Goal: Check status: Check status

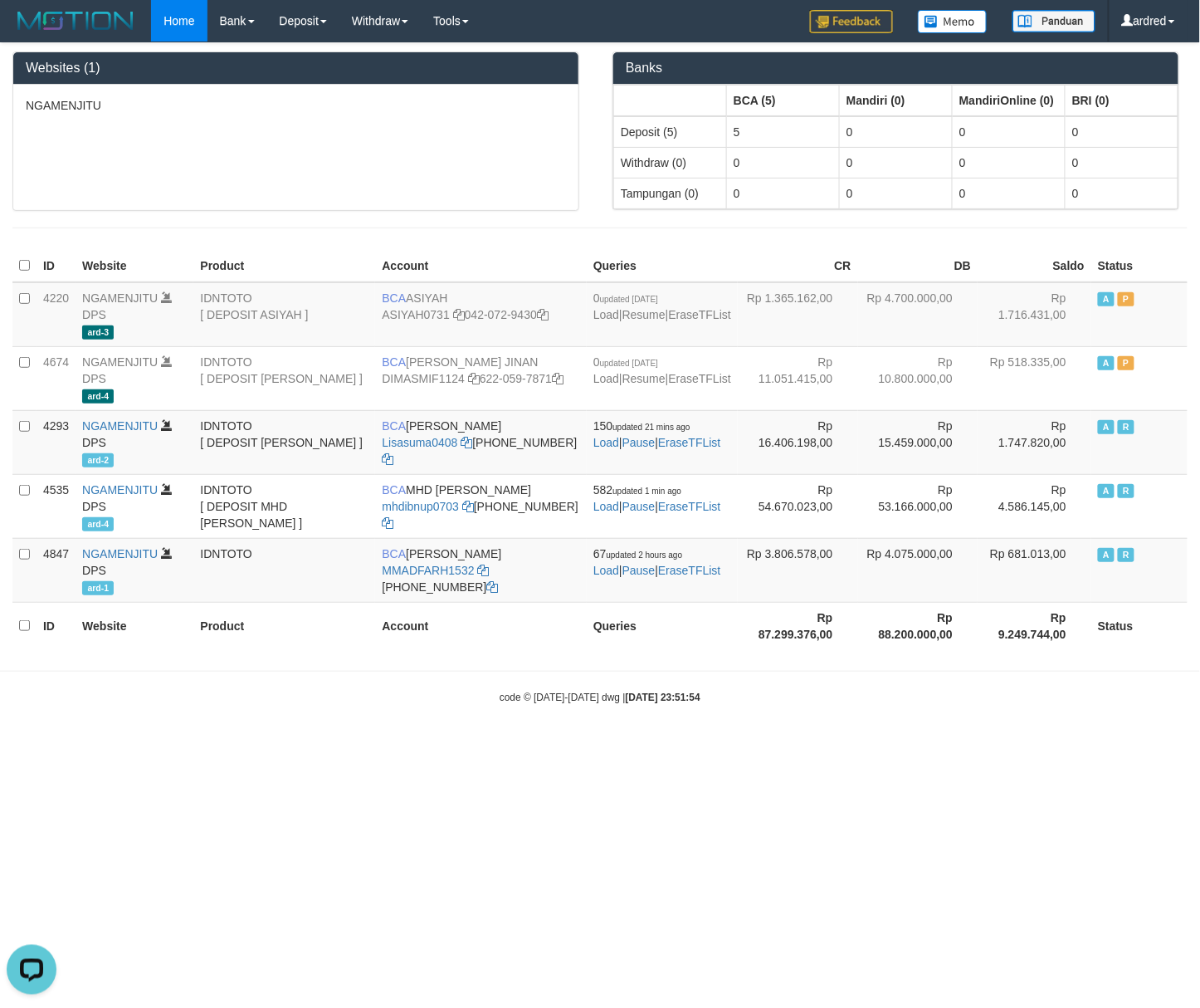
click at [466, 190] on div "NGAMENJITU" at bounding box center [296, 147] width 565 height 126
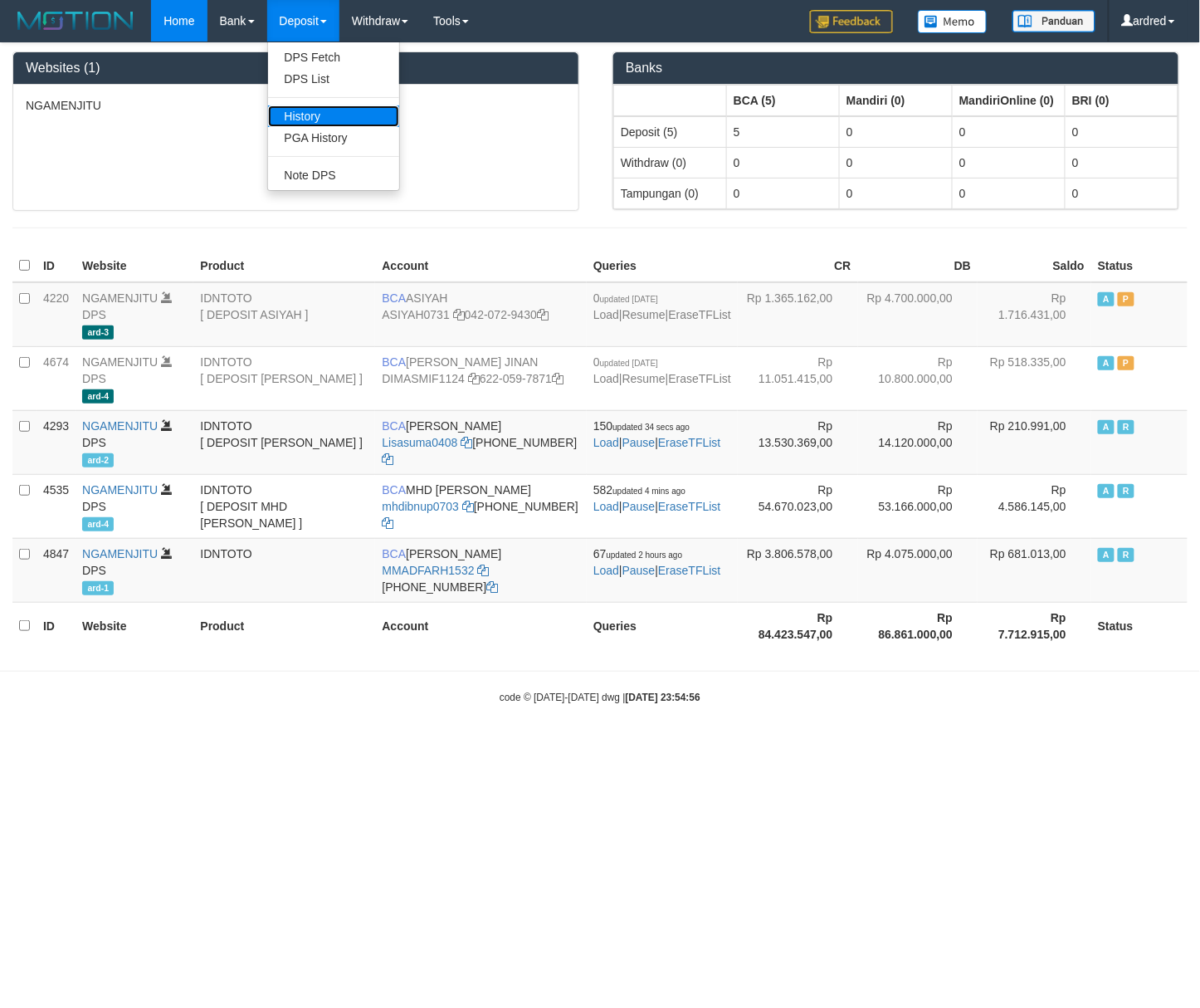
click at [323, 113] on link "History" at bounding box center [334, 116] width 131 height 22
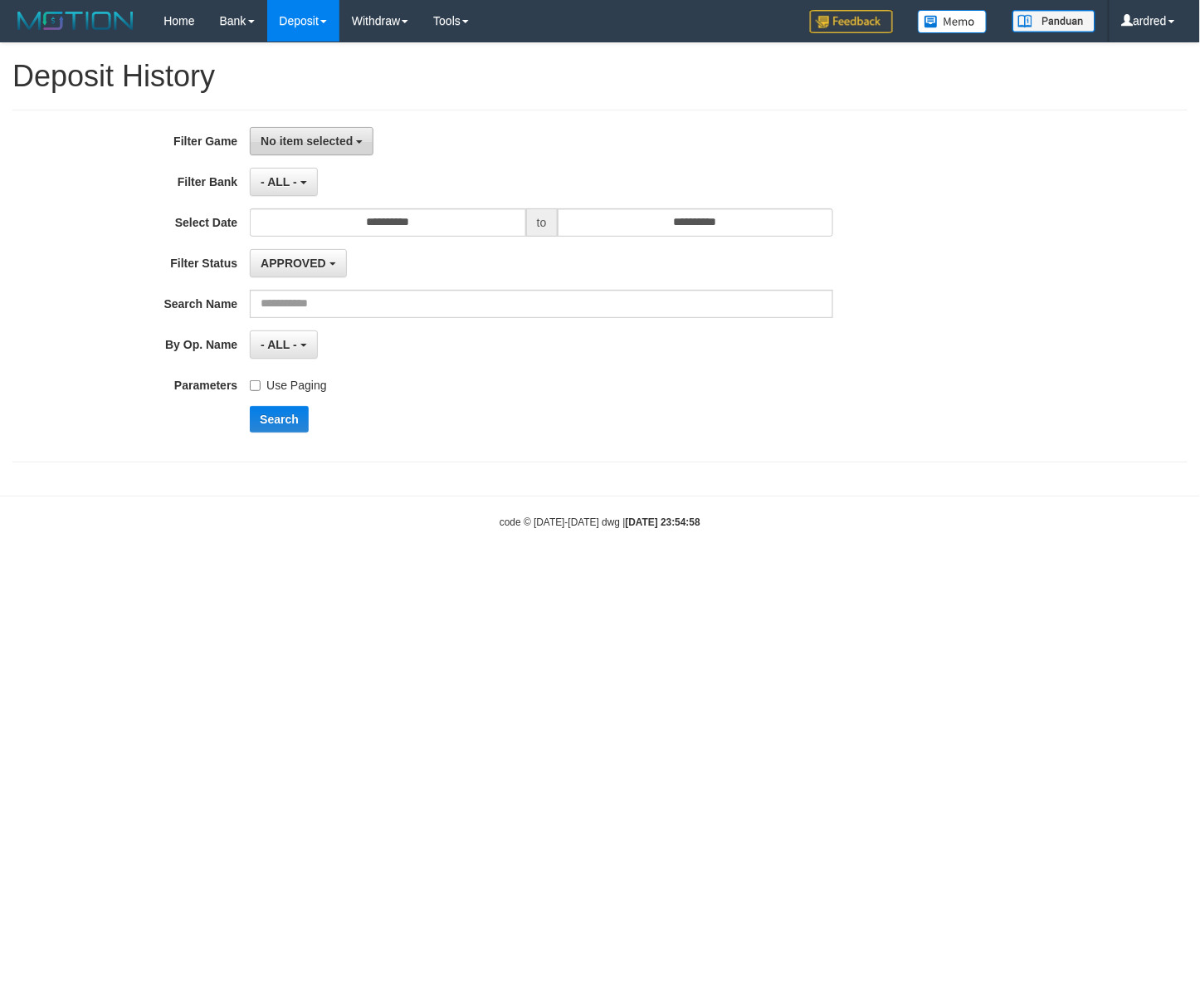
click at [309, 147] on span "No item selected" at bounding box center [306, 142] width 92 height 13
click at [320, 210] on label "SELECT ALL" at bounding box center [356, 203] width 211 height 23
select select "***"
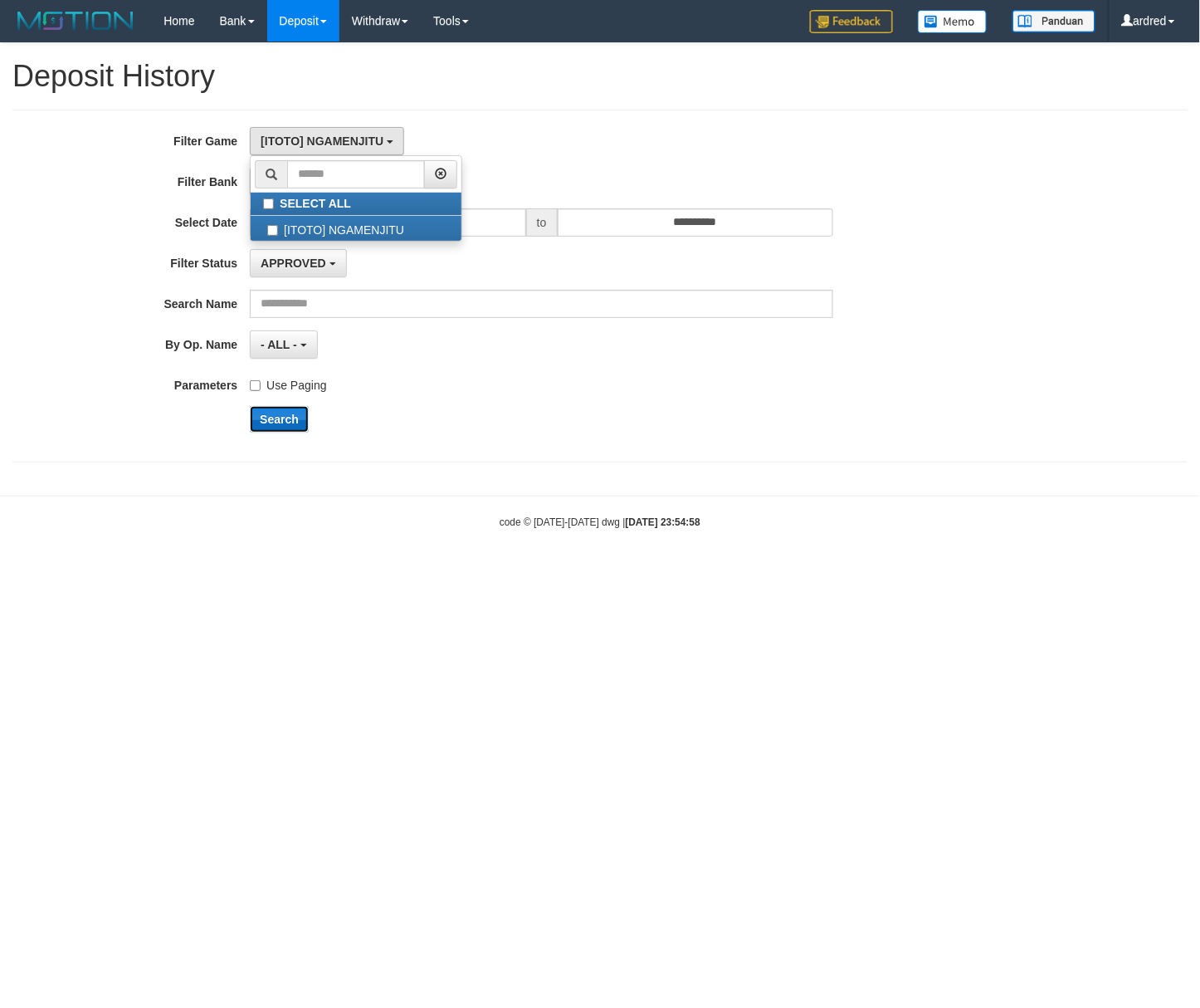
click at [274, 415] on button "Search" at bounding box center [279, 420] width 59 height 27
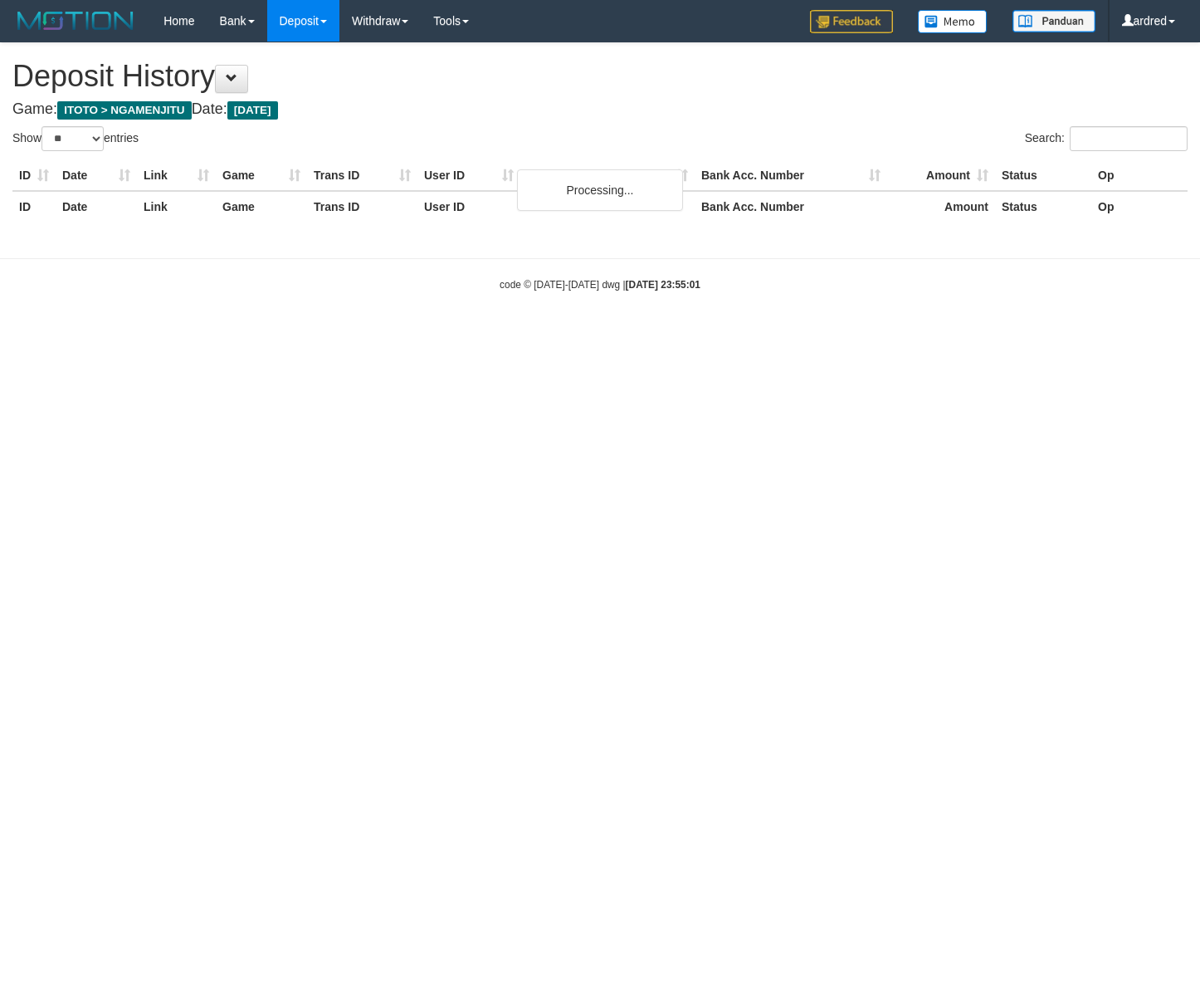
select select "**"
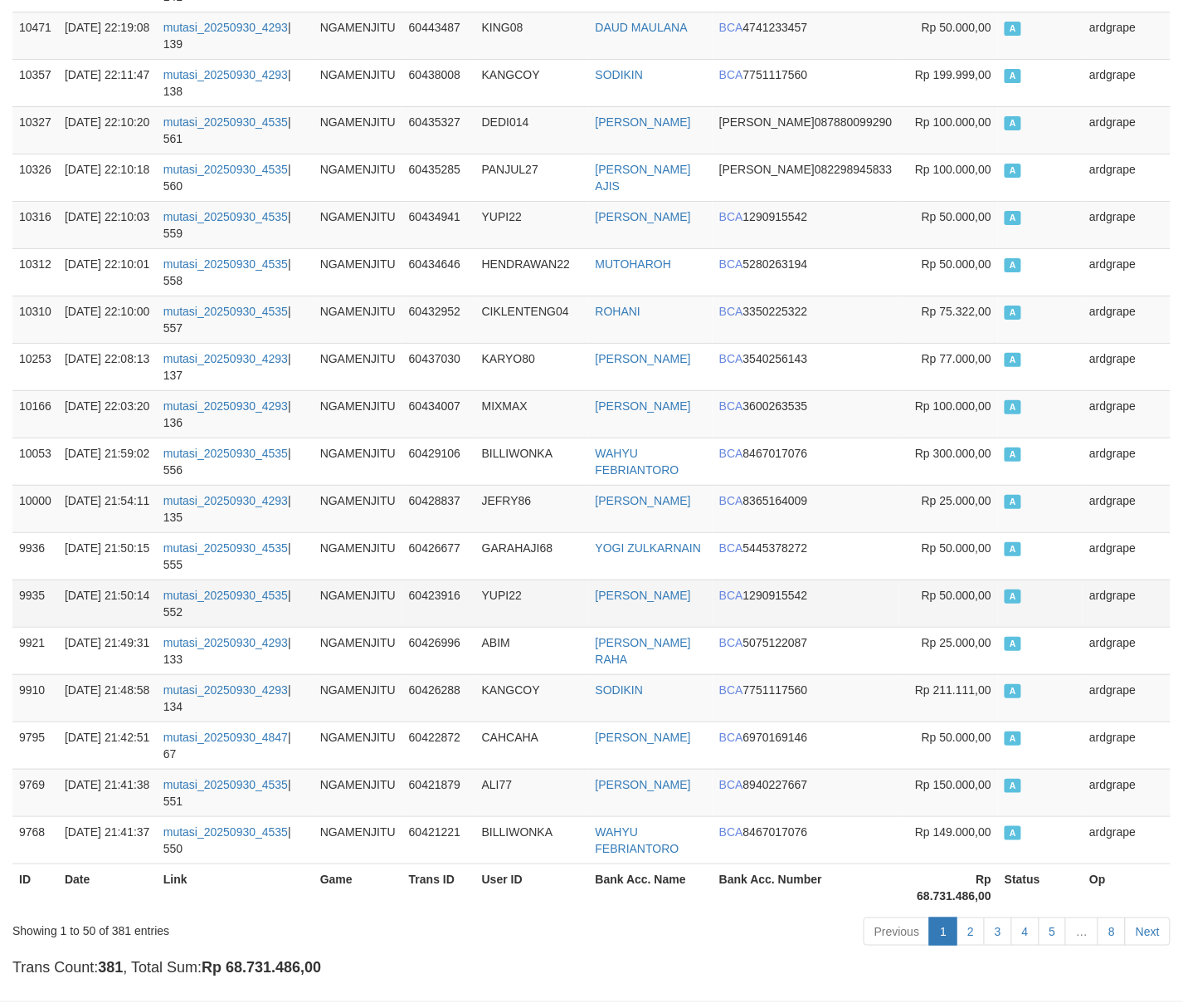
click at [923, 627] on td "Rp 50.000,00" at bounding box center [950, 603] width 99 height 47
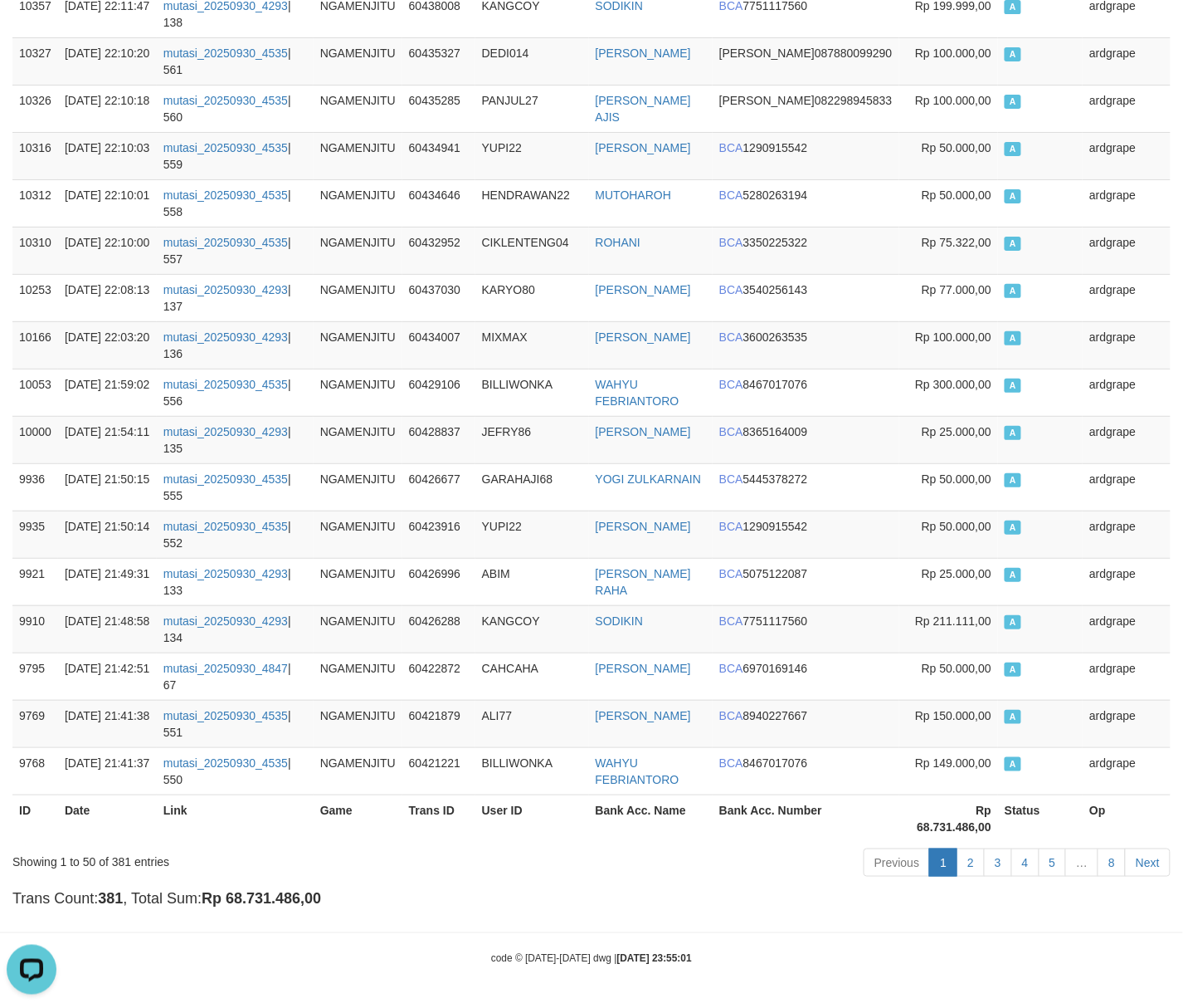
click at [937, 818] on strong "Rp 68.731.486,00" at bounding box center [955, 818] width 75 height 29
copy strong "68.731.486,00"
click at [378, 269] on td "NGAMENJITU" at bounding box center [357, 250] width 88 height 47
